Goal: Transaction & Acquisition: Purchase product/service

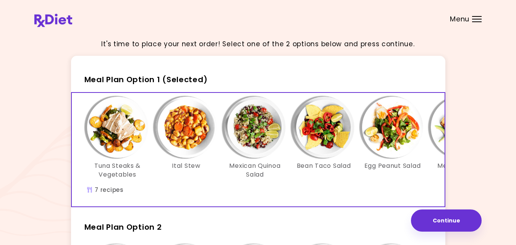
click at [496, 152] on div "It's time to place your next order! Select one of the 2 options below and press…" at bounding box center [258, 218] width 516 height 437
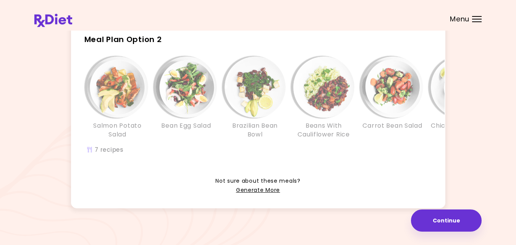
scroll to position [198, 0]
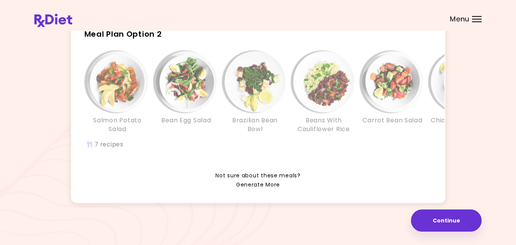
click at [274, 189] on link "Generate More" at bounding box center [258, 184] width 44 height 9
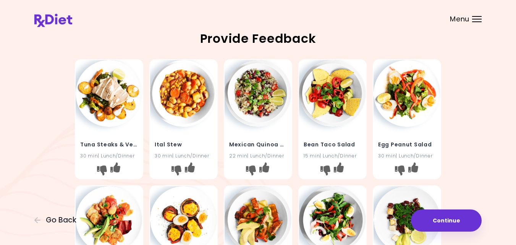
click at [474, 21] on div "Menu" at bounding box center [477, 19] width 10 height 6
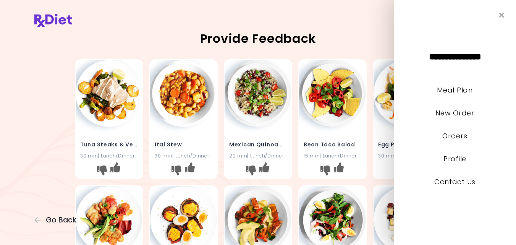
click at [42, 85] on div "Tuna Steaks & Vegetables 30 min | Lunch/Dinner Ital Stew 30 min | Lunch/Dinner …" at bounding box center [257, 244] width 447 height 377
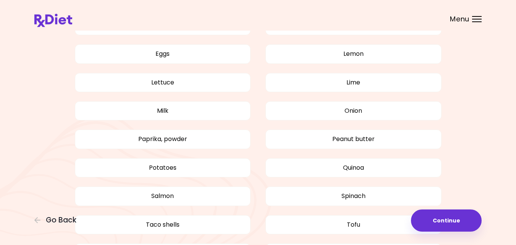
scroll to position [611, 0]
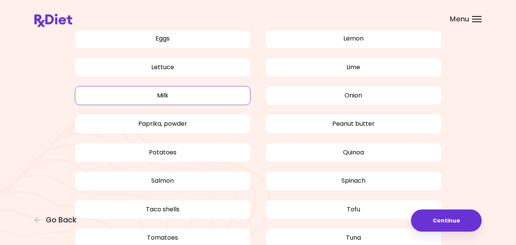
click at [112, 92] on button "Milk" at bounding box center [163, 95] width 176 height 19
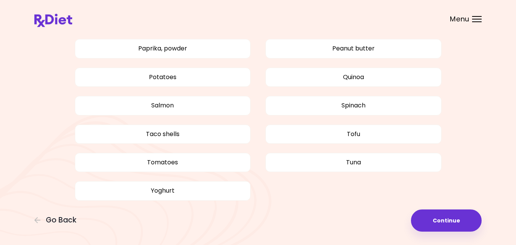
scroll to position [687, 0]
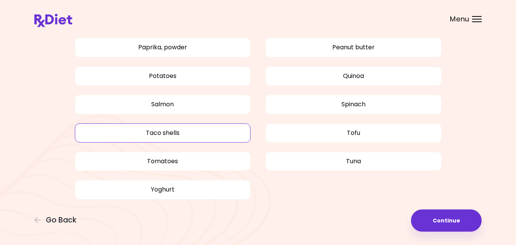
click at [100, 135] on button "Taco shells" at bounding box center [163, 132] width 176 height 19
click at [353, 163] on button "Tuna" at bounding box center [353, 161] width 176 height 19
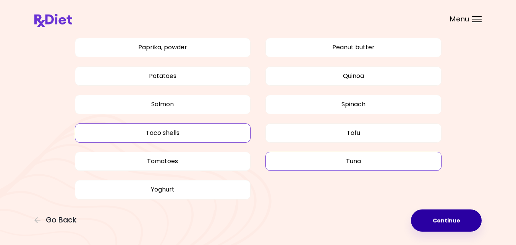
click at [441, 215] on button "Continue" at bounding box center [446, 220] width 71 height 22
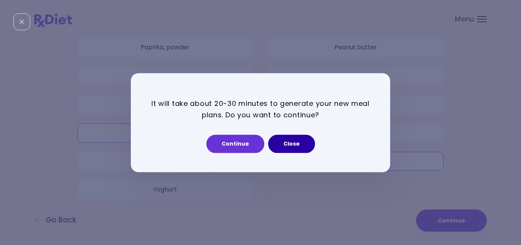
click at [295, 143] on button "Close" at bounding box center [291, 143] width 47 height 18
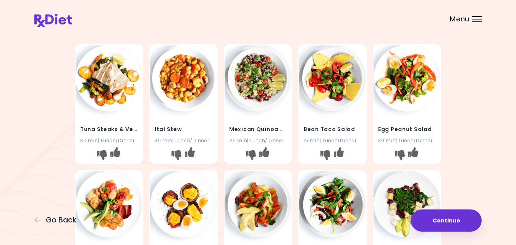
scroll to position [0, 0]
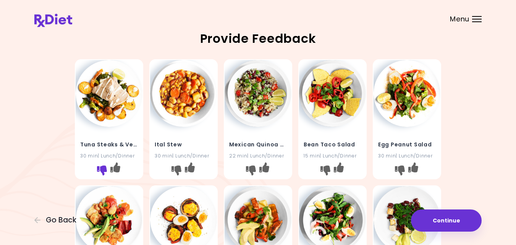
click at [101, 168] on icon "I don't like this recipe" at bounding box center [102, 170] width 10 height 10
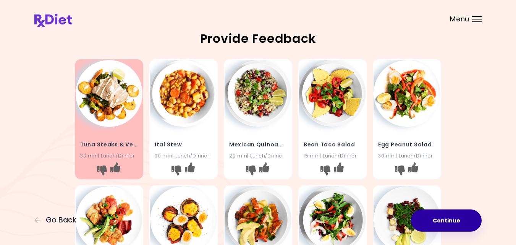
click at [454, 222] on button "Continue" at bounding box center [446, 220] width 71 height 22
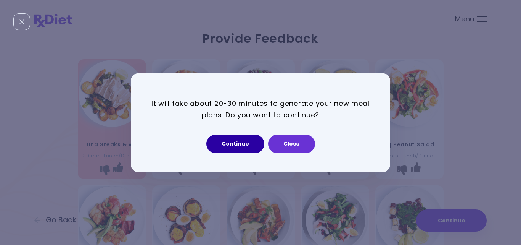
click at [228, 144] on button "Continue" at bounding box center [235, 143] width 58 height 18
select select "*"
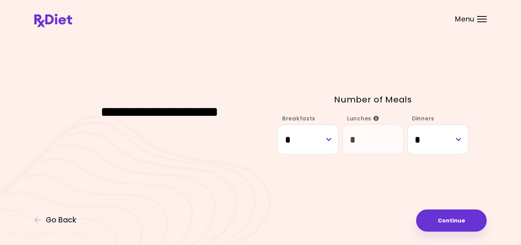
click at [54, 152] on div "**********" at bounding box center [160, 122] width 214 height 71
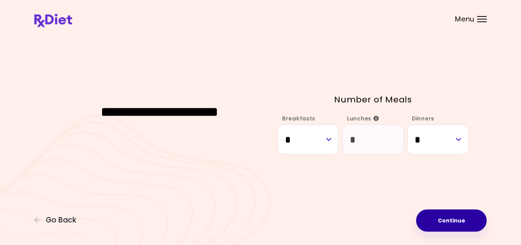
click at [458, 216] on button "Continue" at bounding box center [451, 220] width 71 height 22
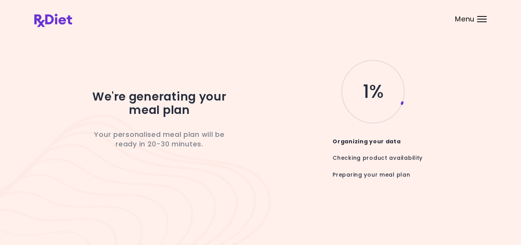
click at [482, 131] on div "We're generating your meal plan Your personalised meal plan will be ready in 20…" at bounding box center [260, 122] width 453 height 129
click at [484, 19] on div at bounding box center [482, 19] width 10 height 1
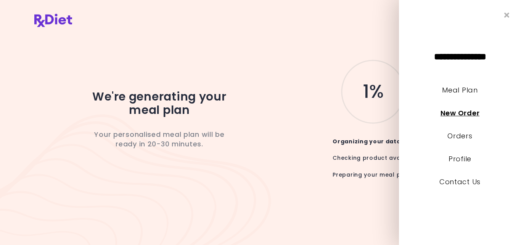
click at [455, 113] on link "New Order" at bounding box center [460, 113] width 39 height 10
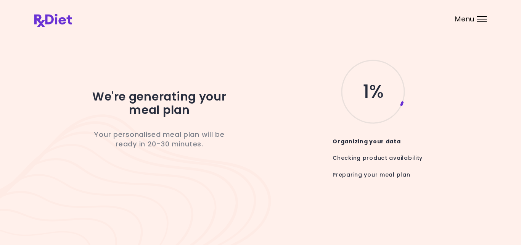
click at [482, 19] on div at bounding box center [482, 19] width 10 height 1
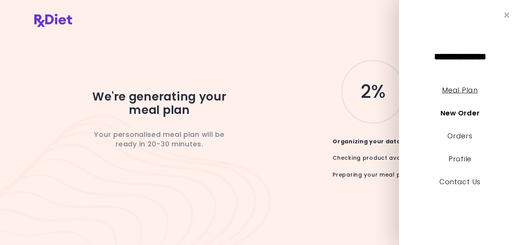
click at [467, 90] on link "Meal Plan" at bounding box center [459, 90] width 35 height 10
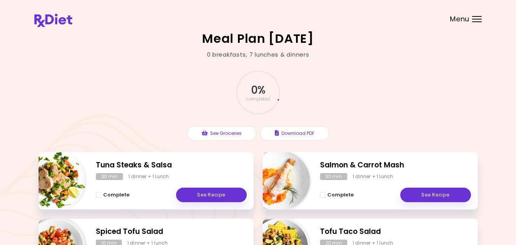
click at [144, 119] on div "0 % completed See Groceries Download PDF" at bounding box center [258, 105] width 439 height 93
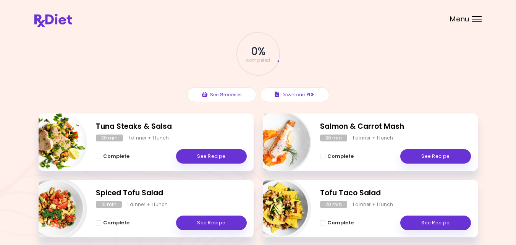
scroll to position [37, 0]
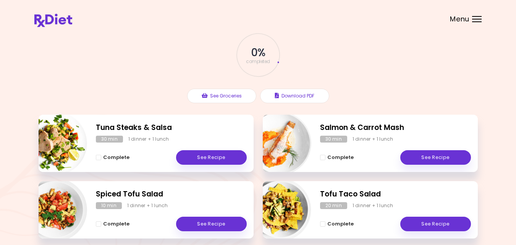
click at [479, 19] on div at bounding box center [477, 19] width 10 height 1
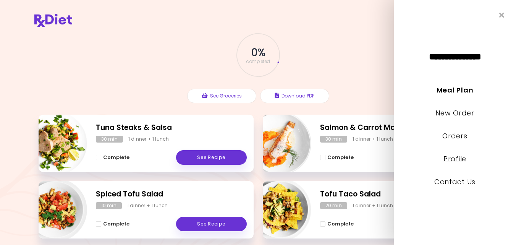
click at [456, 158] on link "Profile" at bounding box center [454, 159] width 23 height 10
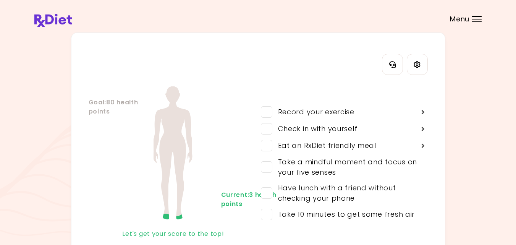
click at [456, 158] on div "My Health Score Details Goal : 80 health points Current : 3 health points Let's…" at bounding box center [257, 146] width 447 height 229
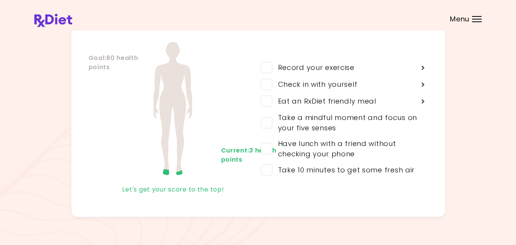
scroll to position [46, 0]
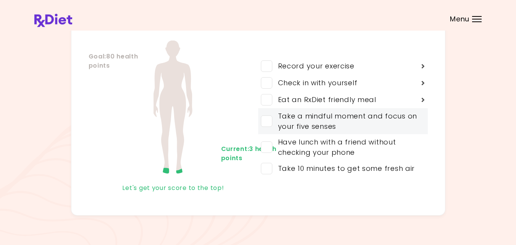
click at [395, 125] on div "Take a mindful moment and focus on your five senses" at bounding box center [345, 121] width 146 height 21
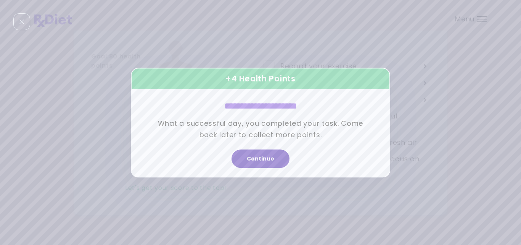
click at [257, 160] on button "Continue" at bounding box center [261, 158] width 58 height 18
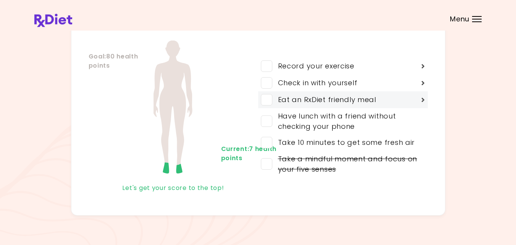
click at [264, 100] on span at bounding box center [266, 99] width 11 height 11
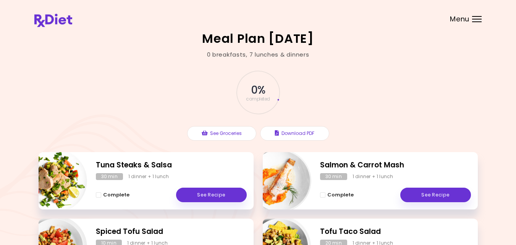
click at [476, 18] on div "Menu" at bounding box center [477, 19] width 10 height 6
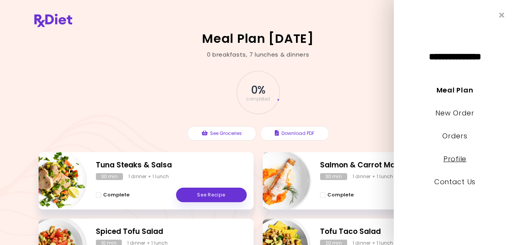
click at [457, 156] on link "Profile" at bounding box center [454, 159] width 23 height 10
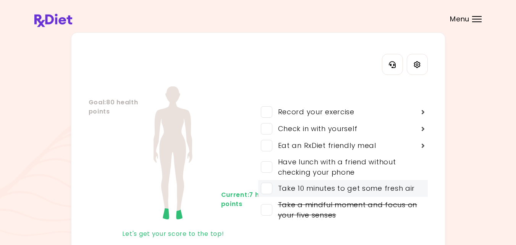
click at [271, 189] on div "Take 10 minutes to get some fresh air" at bounding box center [342, 188] width 169 height 17
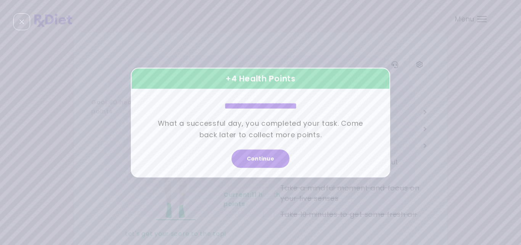
click at [461, 153] on div "**********" at bounding box center [260, 122] width 521 height 245
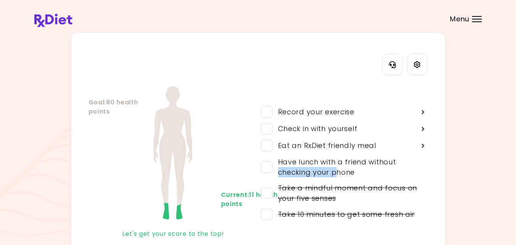
drag, startPoint x: 335, startPoint y: 172, endPoint x: 458, endPoint y: 164, distance: 122.8
click at [458, 164] on div "My Health Score Details Goal : 80 health points Current : 11 health points Let'…" at bounding box center [257, 146] width 447 height 229
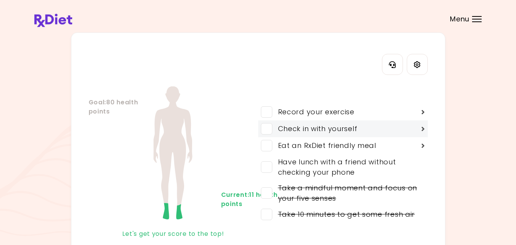
click at [422, 128] on icon at bounding box center [423, 128] width 4 height 7
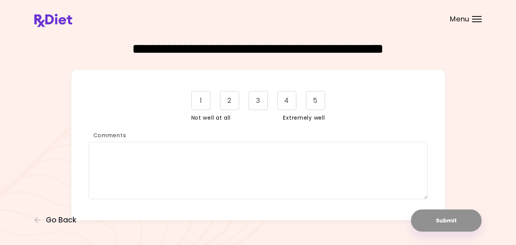
click at [485, 100] on div "**********" at bounding box center [258, 126] width 516 height 253
click at [58, 217] on span "Go Back" at bounding box center [61, 220] width 31 height 8
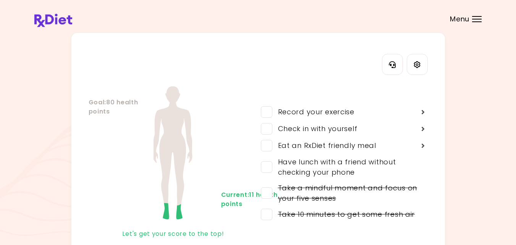
click at [15, 189] on div "My Health Score Details Goal : 80 health points Current : 11 health points Let'…" at bounding box center [258, 146] width 516 height 293
click at [485, 79] on div "My Health Score Details Goal : 80 health points Current : 11 health points Let'…" at bounding box center [258, 146] width 516 height 293
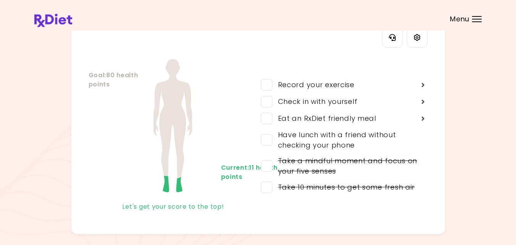
scroll to position [49, 0]
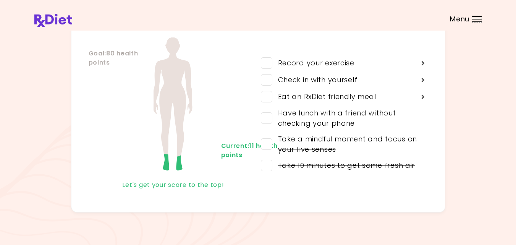
click at [474, 18] on div "Menu" at bounding box center [477, 19] width 10 height 6
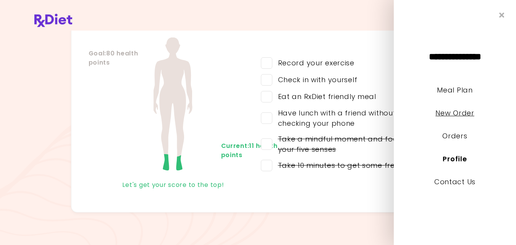
click at [463, 112] on link "New Order" at bounding box center [454, 113] width 39 height 10
